Goal: Task Accomplishment & Management: Use online tool/utility

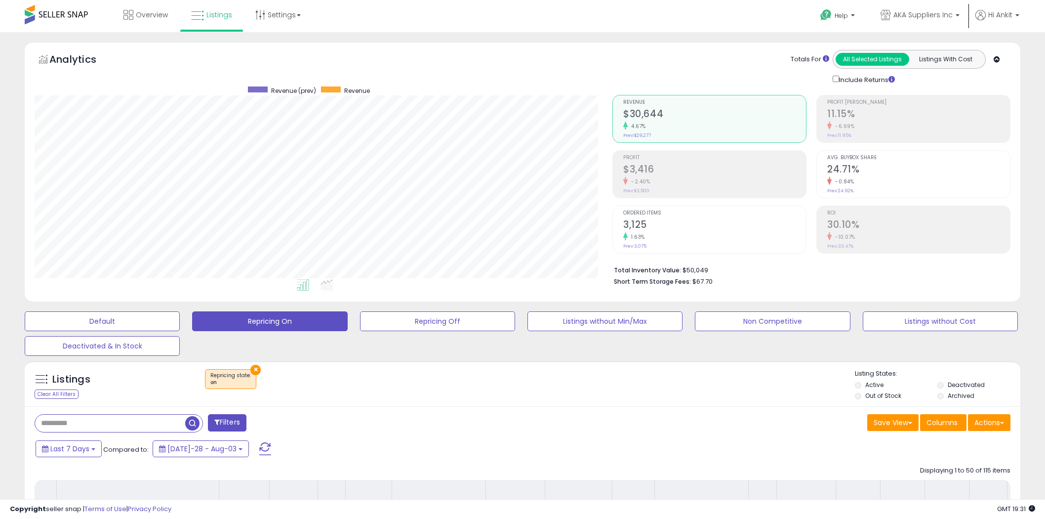
select select "**"
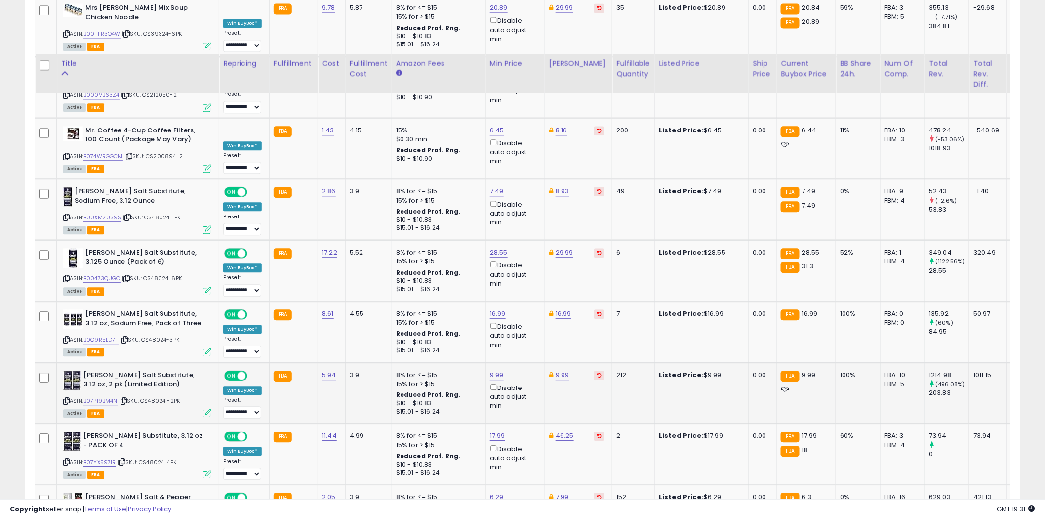
scroll to position [2511, 0]
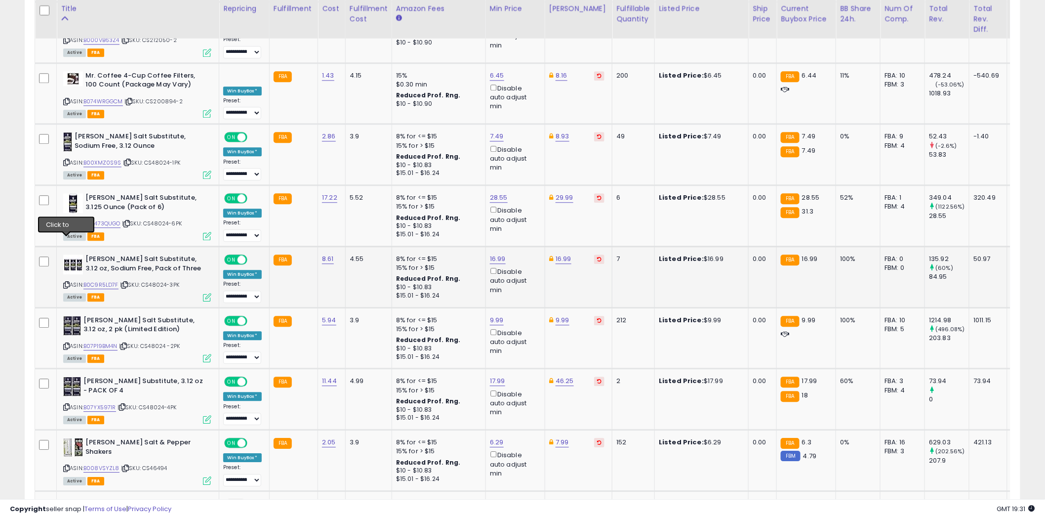
click at [66, 282] on icon at bounding box center [66, 284] width 6 height 5
click at [68, 404] on icon at bounding box center [66, 406] width 6 height 5
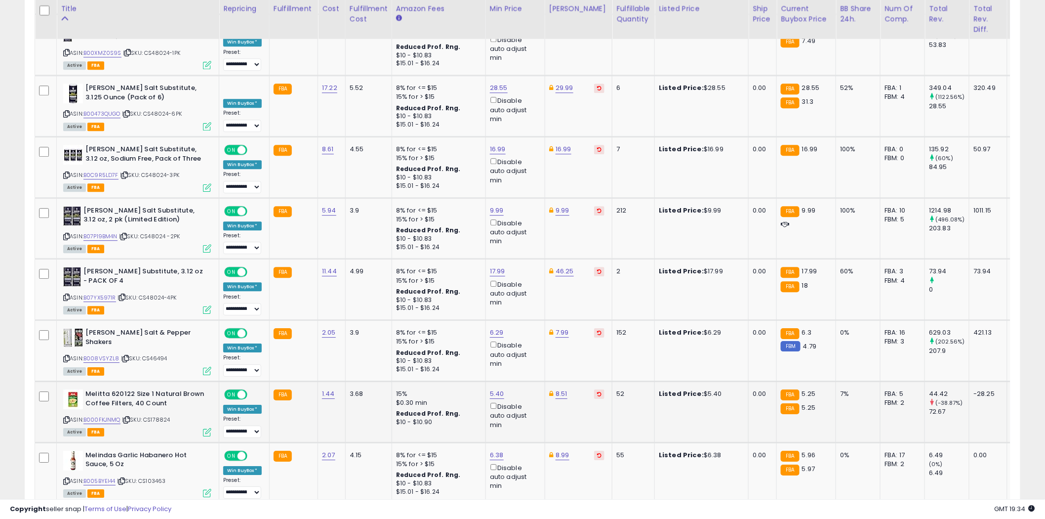
scroll to position [2675, 0]
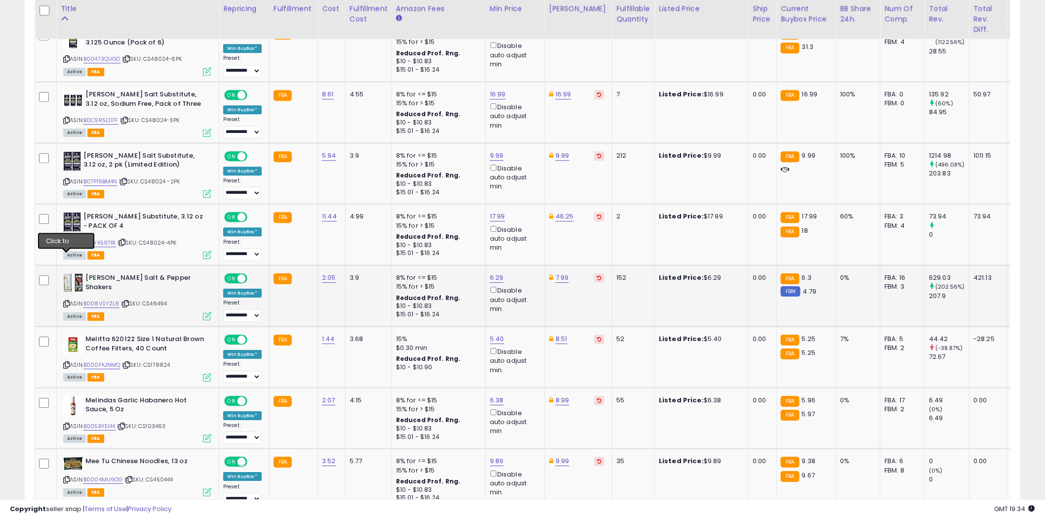
click at [65, 301] on icon at bounding box center [66, 303] width 6 height 5
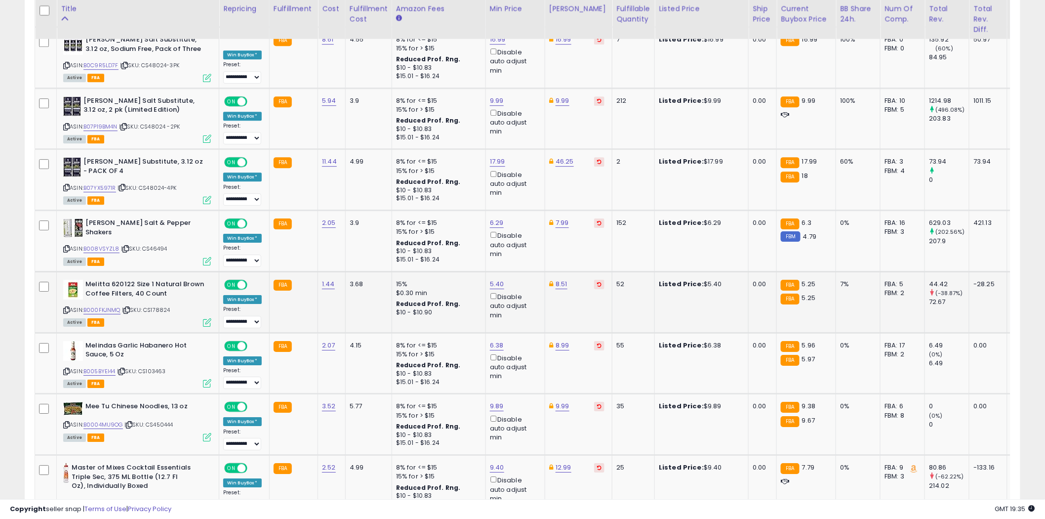
click at [67, 307] on icon at bounding box center [66, 309] width 6 height 5
type input "****"
click at [526, 206] on icon "submit" at bounding box center [523, 205] width 6 height 6
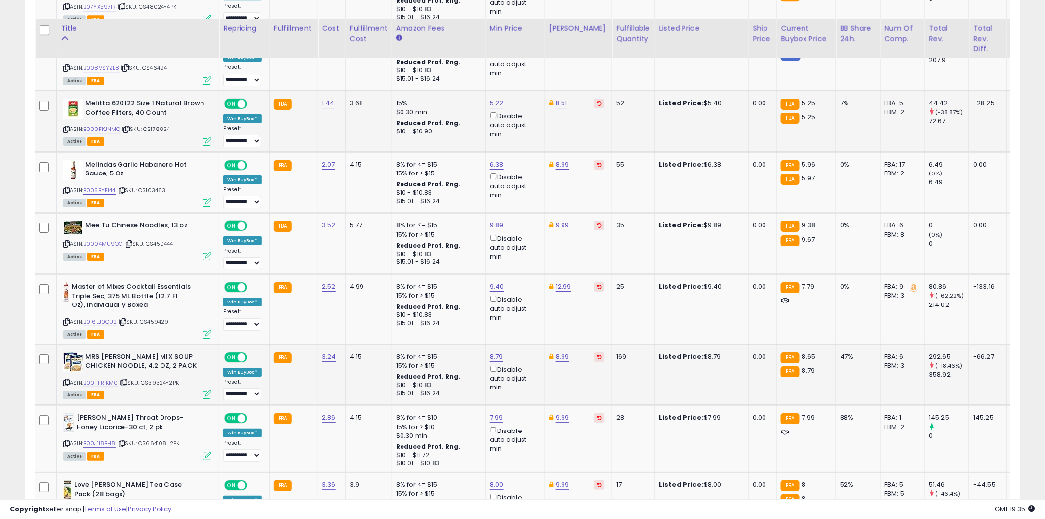
scroll to position [2950, 0]
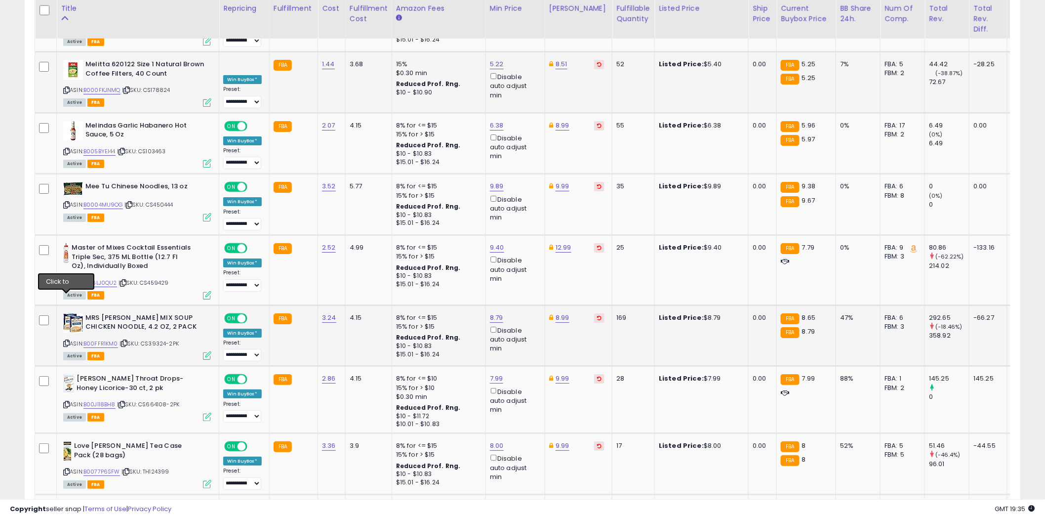
click at [66, 340] on icon at bounding box center [66, 342] width 6 height 5
type input "****"
click at [526, 239] on icon "submit" at bounding box center [523, 237] width 6 height 6
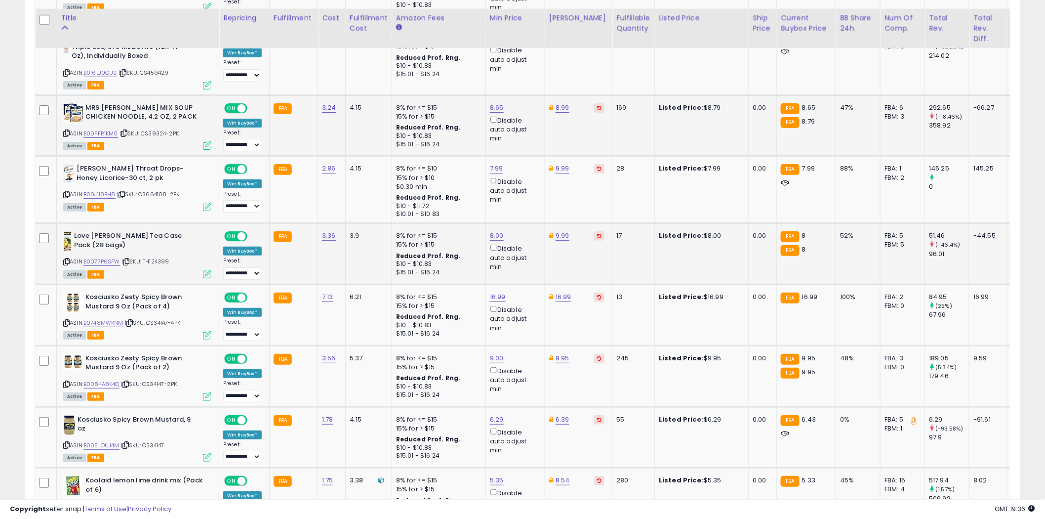
scroll to position [3169, 0]
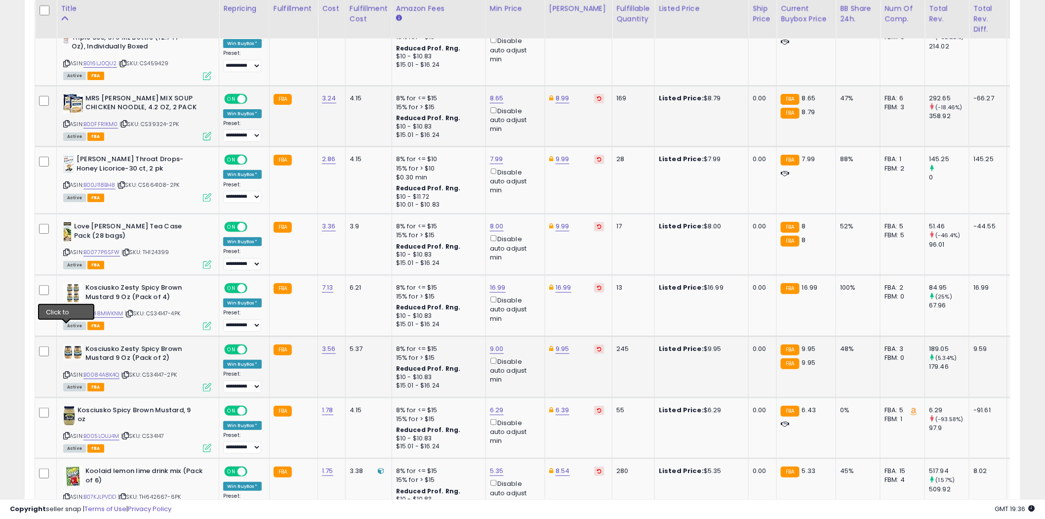
click at [67, 372] on icon at bounding box center [66, 374] width 6 height 5
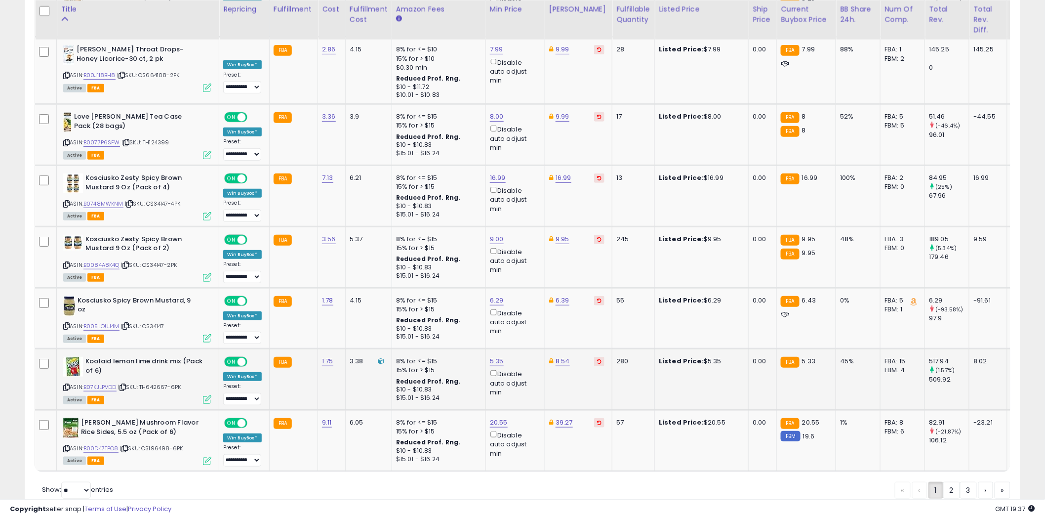
scroll to position [3280, 0]
click at [979, 481] on link "2" at bounding box center [986, 489] width 15 height 17
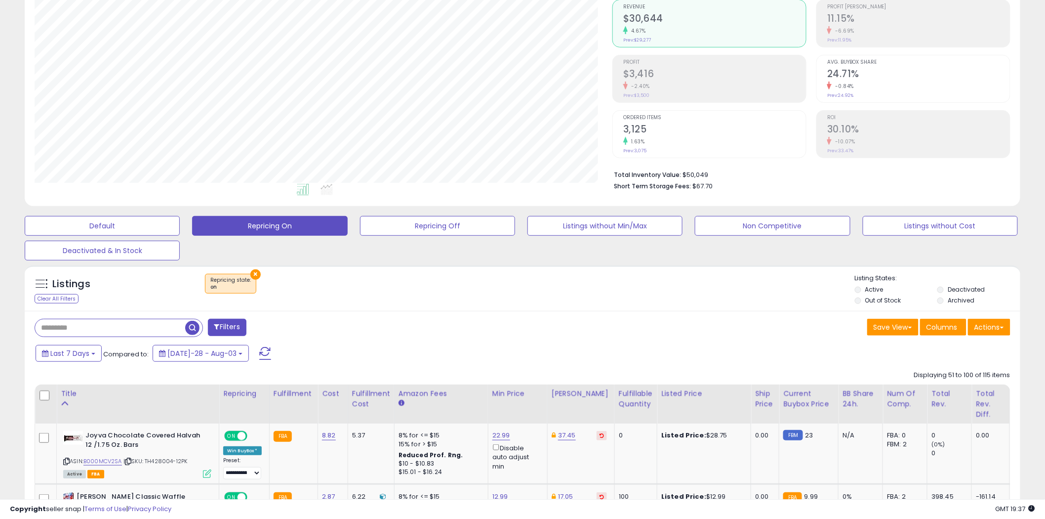
scroll to position [260, 0]
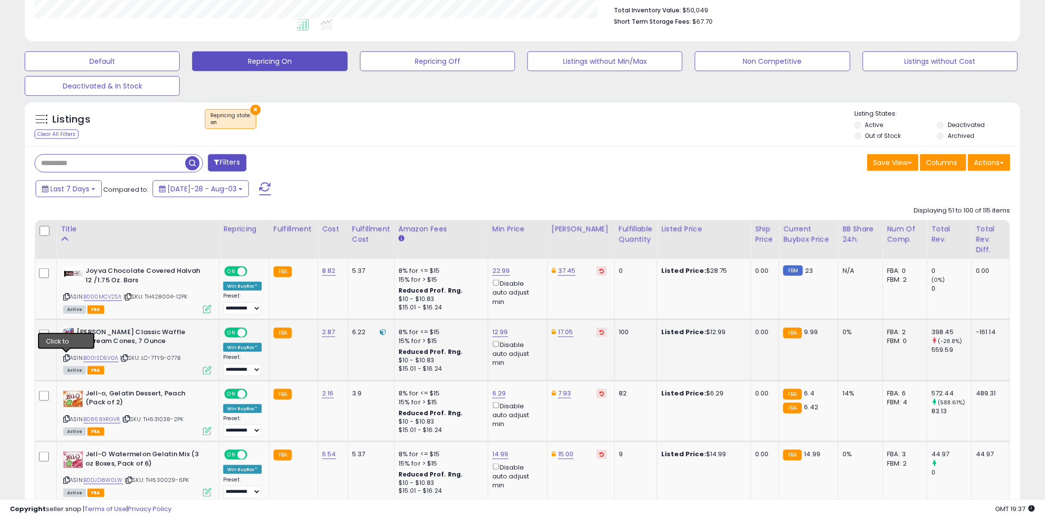
click at [68, 357] on icon at bounding box center [66, 357] width 6 height 5
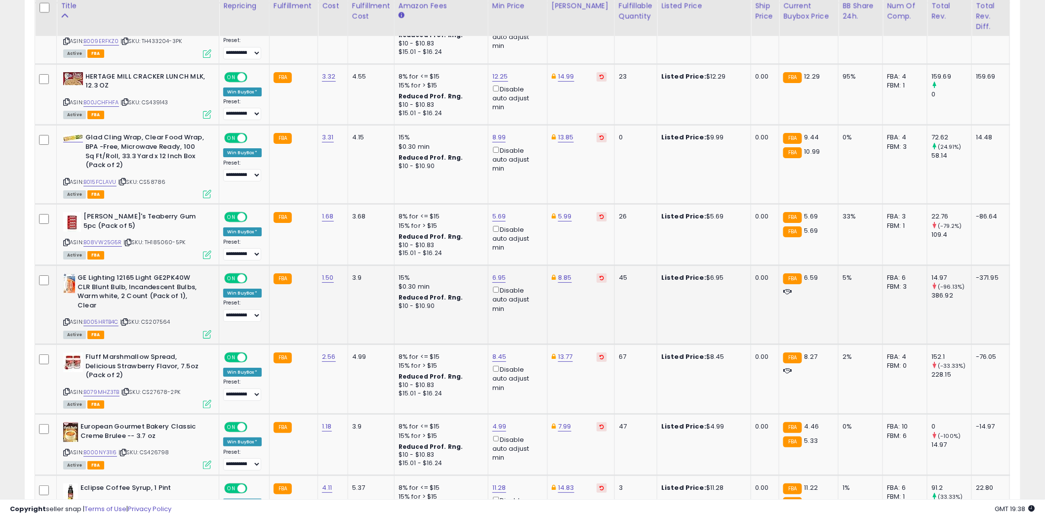
scroll to position [1358, 0]
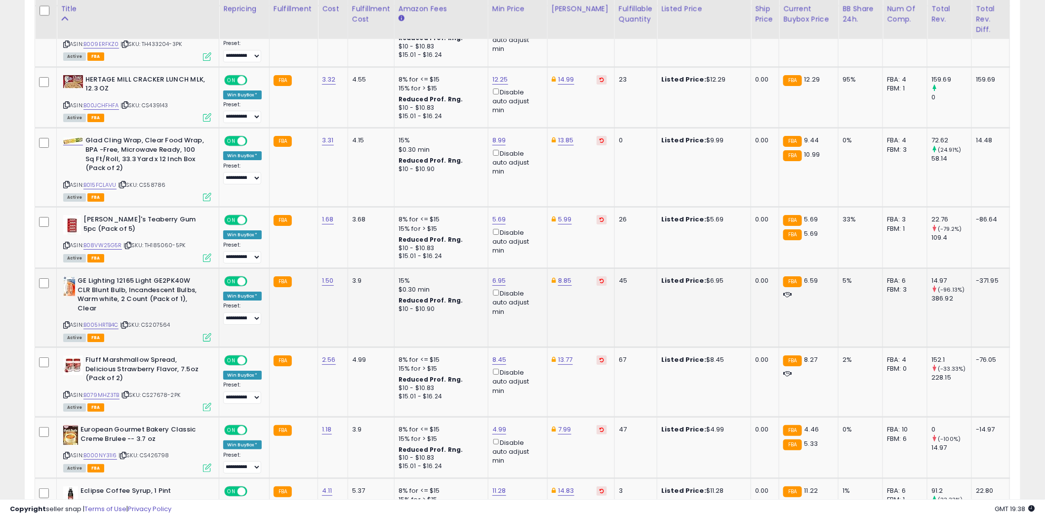
click at [66, 322] on icon at bounding box center [66, 324] width 6 height 5
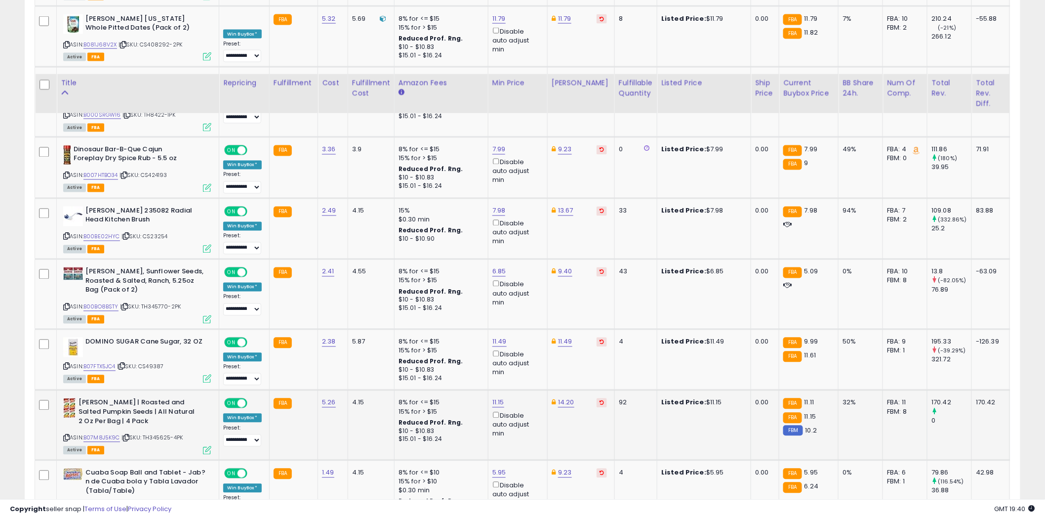
scroll to position [2291, 0]
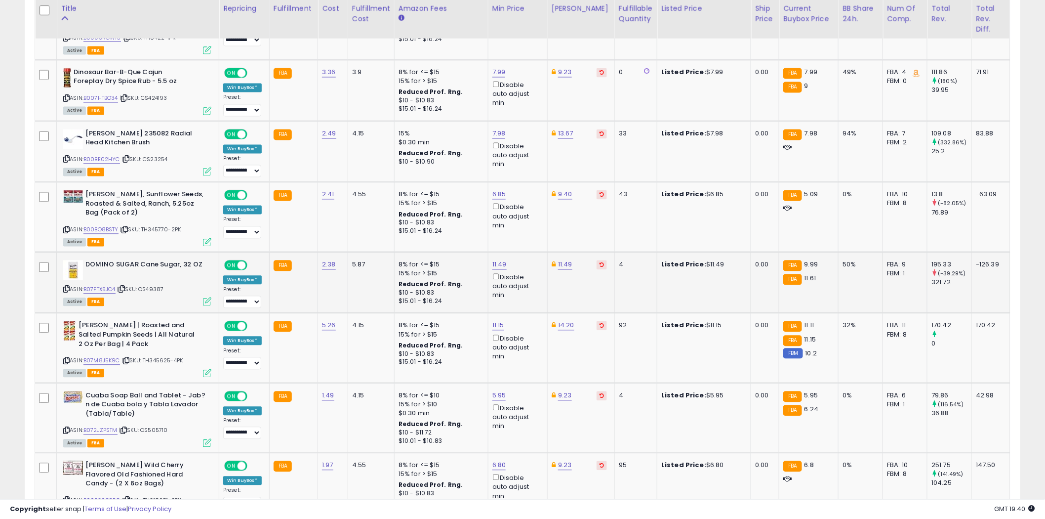
click at [67, 287] on icon at bounding box center [66, 289] width 6 height 5
click at [66, 358] on icon at bounding box center [66, 360] width 6 height 5
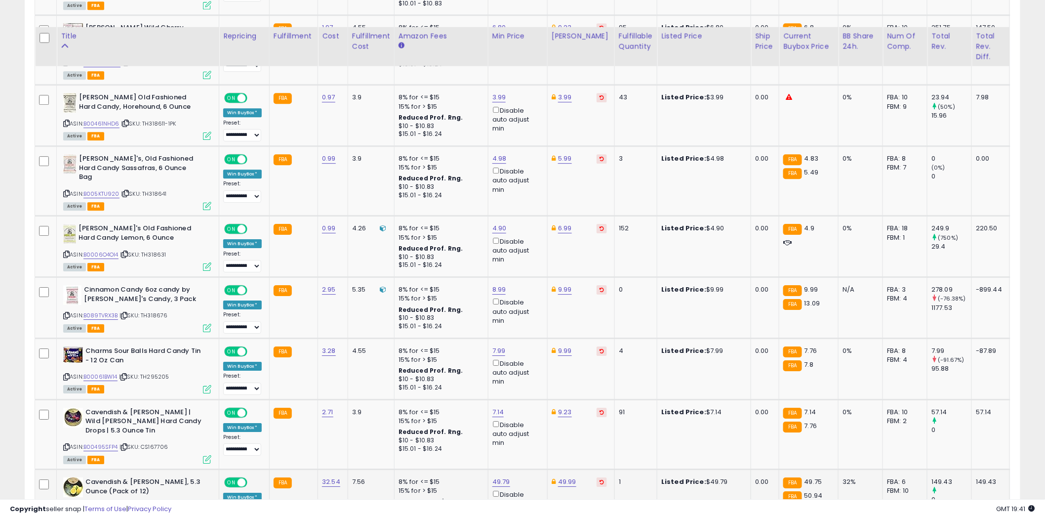
scroll to position [2785, 0]
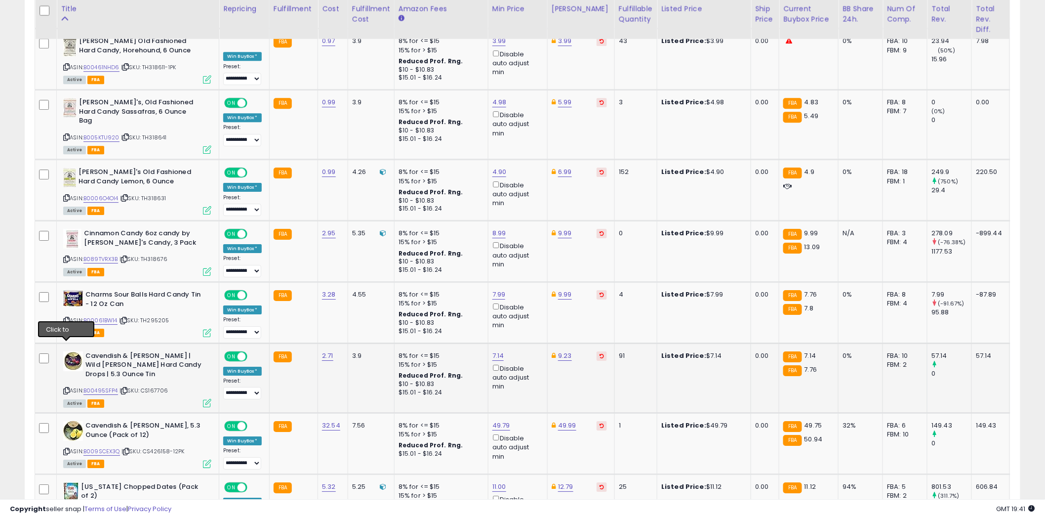
click at [67, 388] on icon at bounding box center [66, 390] width 6 height 5
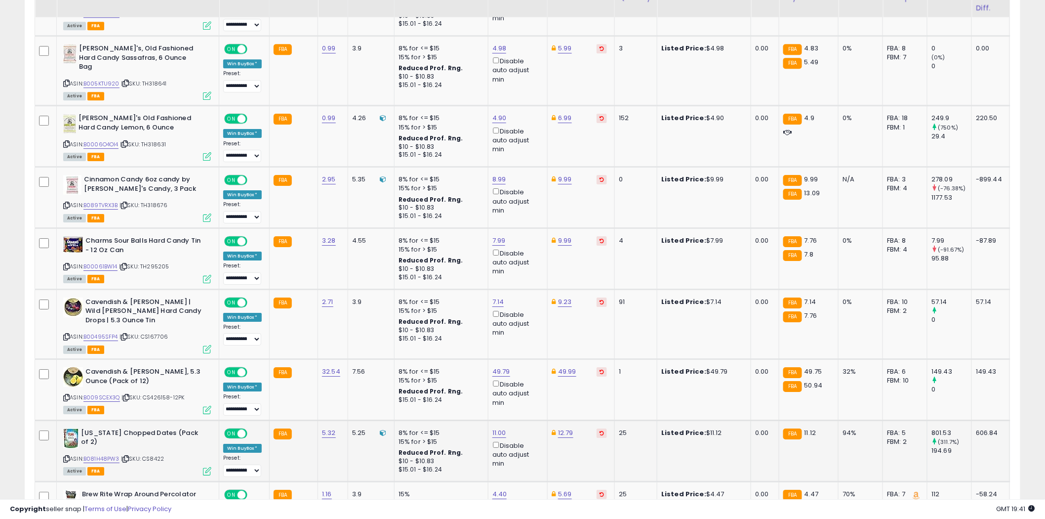
scroll to position [2895, 0]
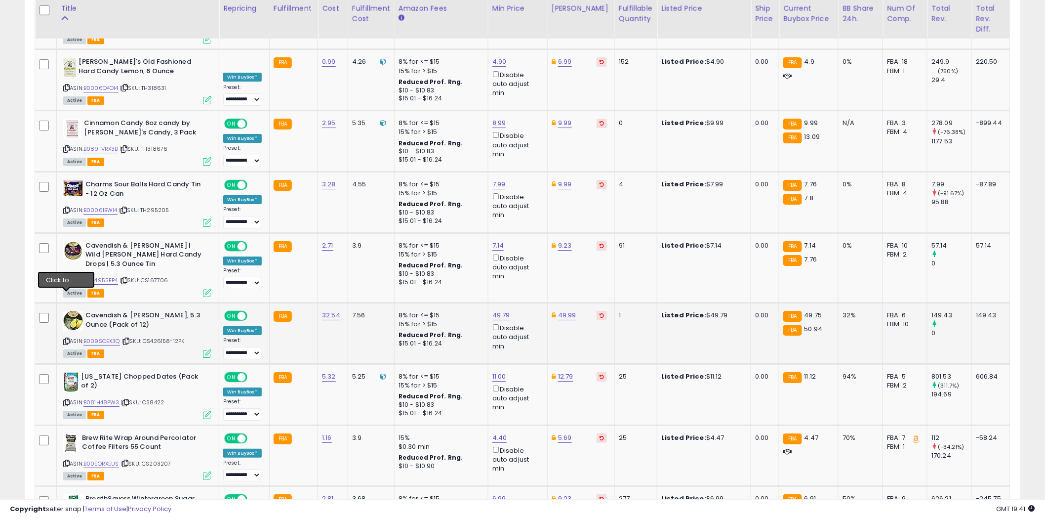
click at [66, 338] on icon at bounding box center [66, 340] width 6 height 5
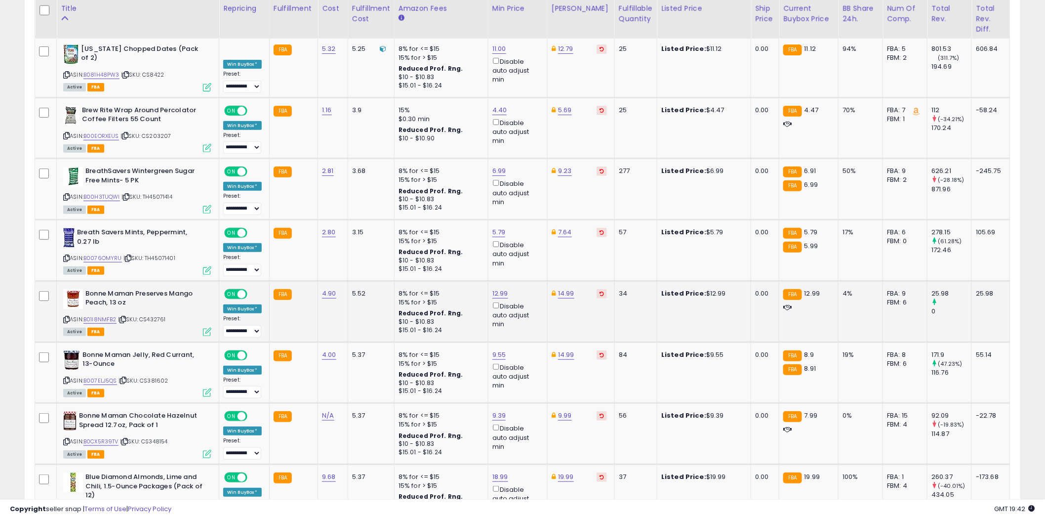
scroll to position [3224, 0]
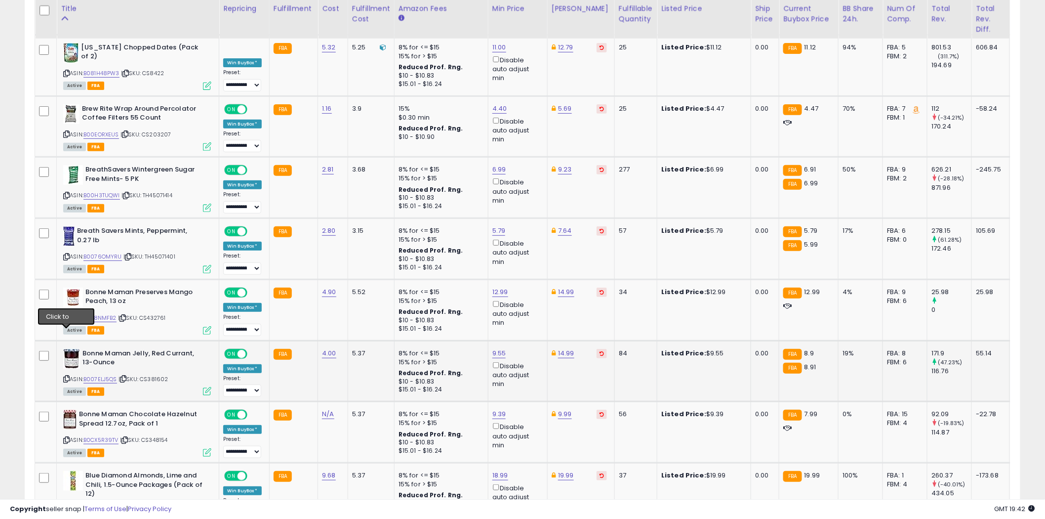
click at [67, 376] on icon at bounding box center [66, 378] width 6 height 5
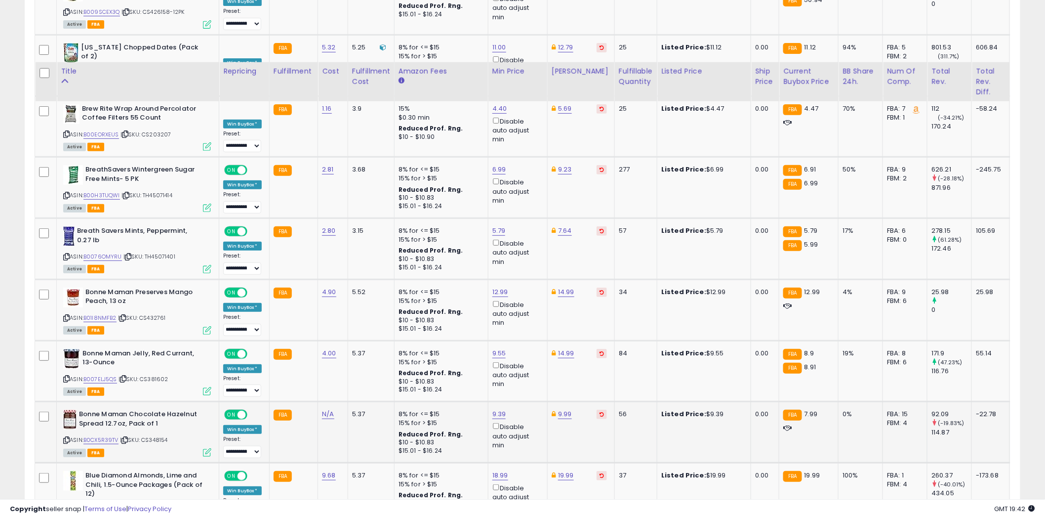
scroll to position [3287, 0]
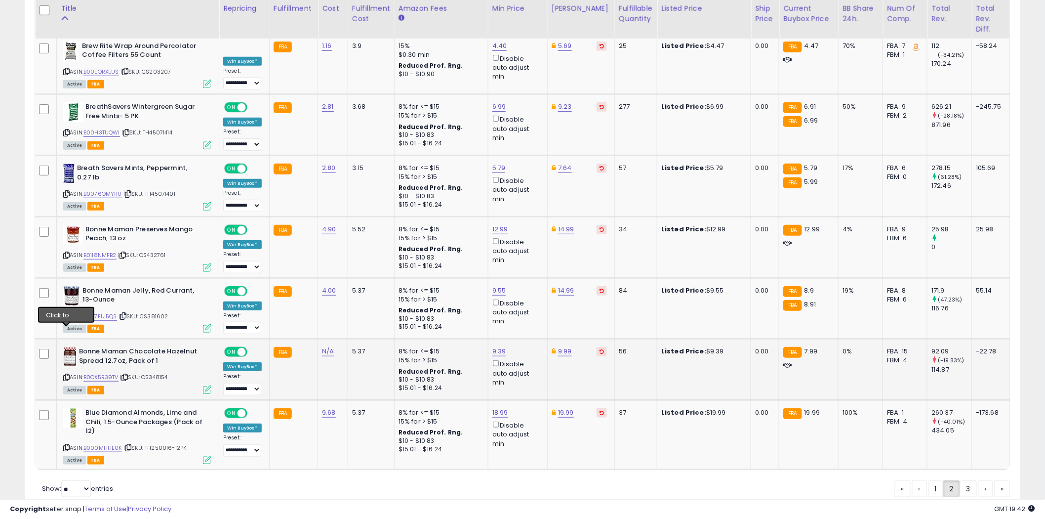
click at [67, 375] on icon at bounding box center [66, 377] width 6 height 5
click at [66, 445] on icon at bounding box center [66, 447] width 6 height 5
click at [995, 480] on link "3" at bounding box center [1003, 488] width 16 height 17
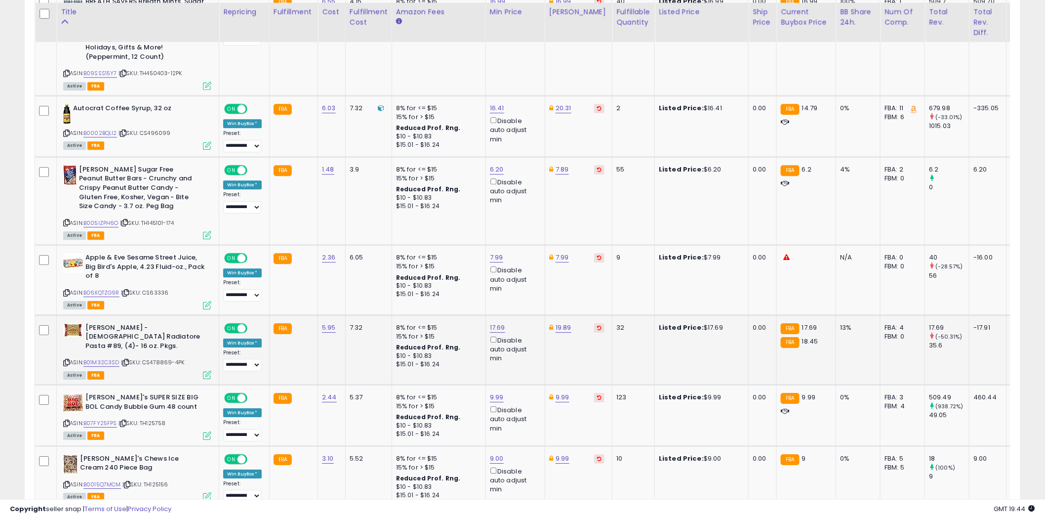
scroll to position [1138, 0]
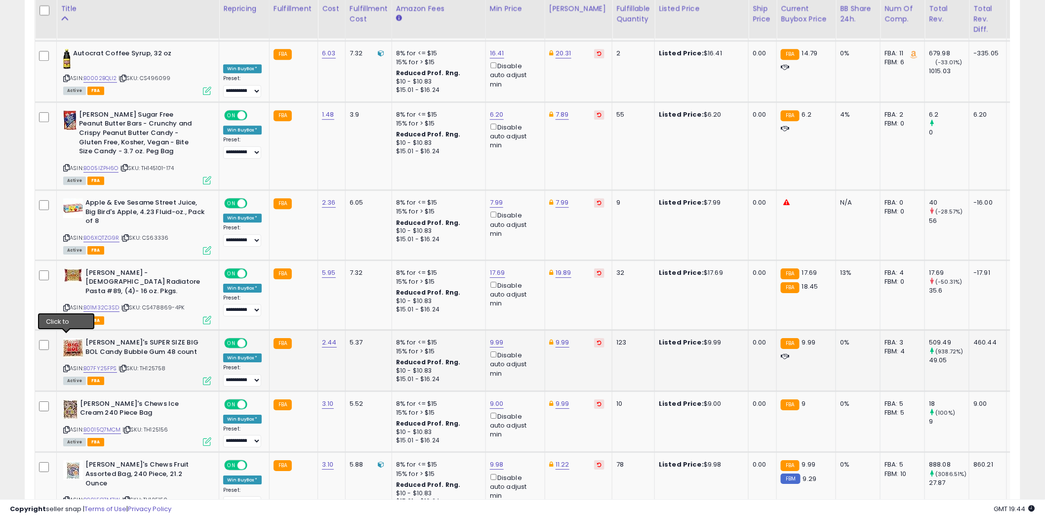
click at [68, 366] on icon at bounding box center [66, 368] width 6 height 5
click at [66, 497] on icon at bounding box center [66, 499] width 6 height 5
